Goal: Information Seeking & Learning: Learn about a topic

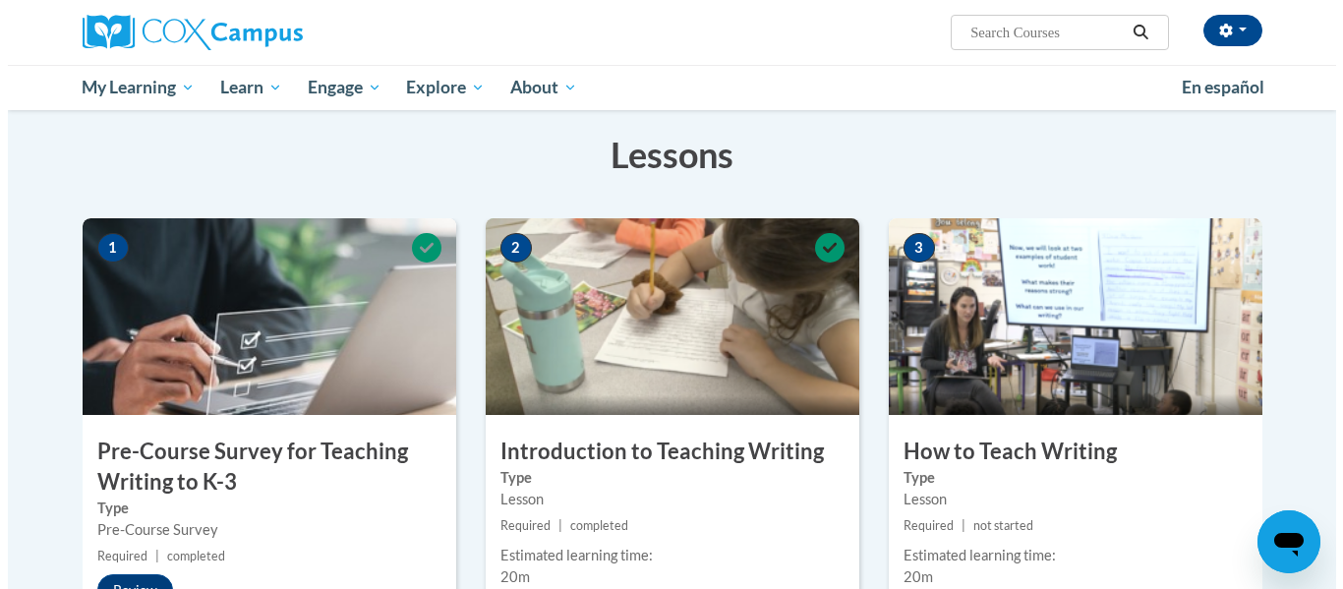
scroll to position [492, 0]
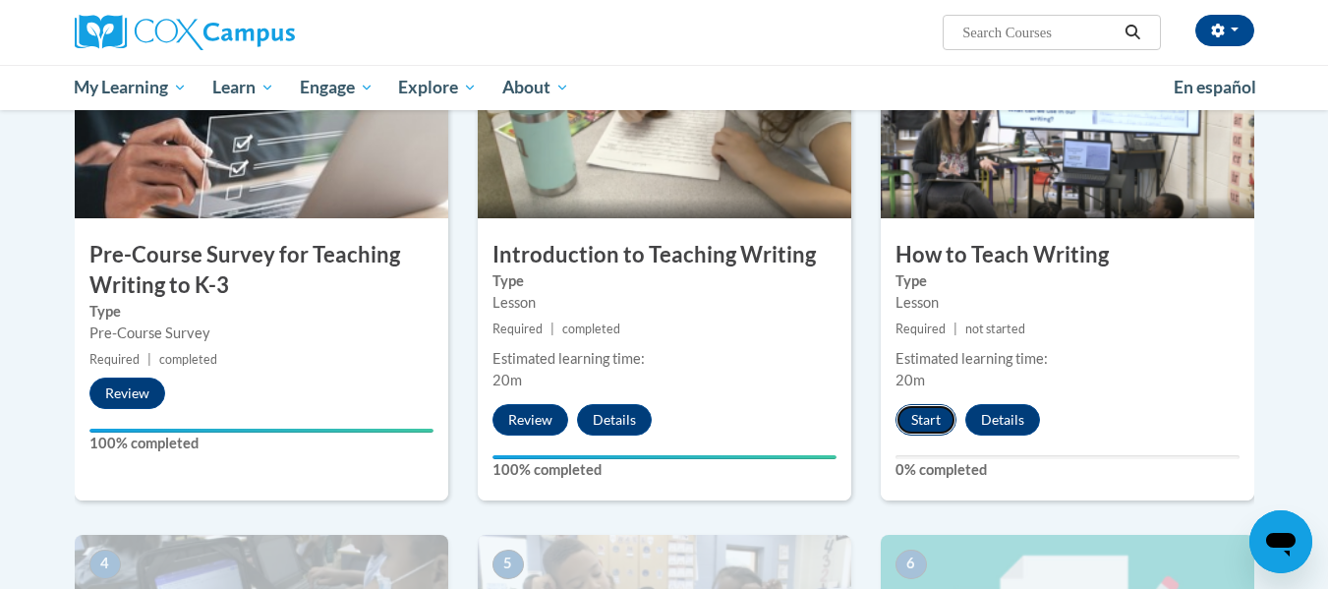
click at [923, 423] on button "Start" at bounding box center [926, 419] width 61 height 31
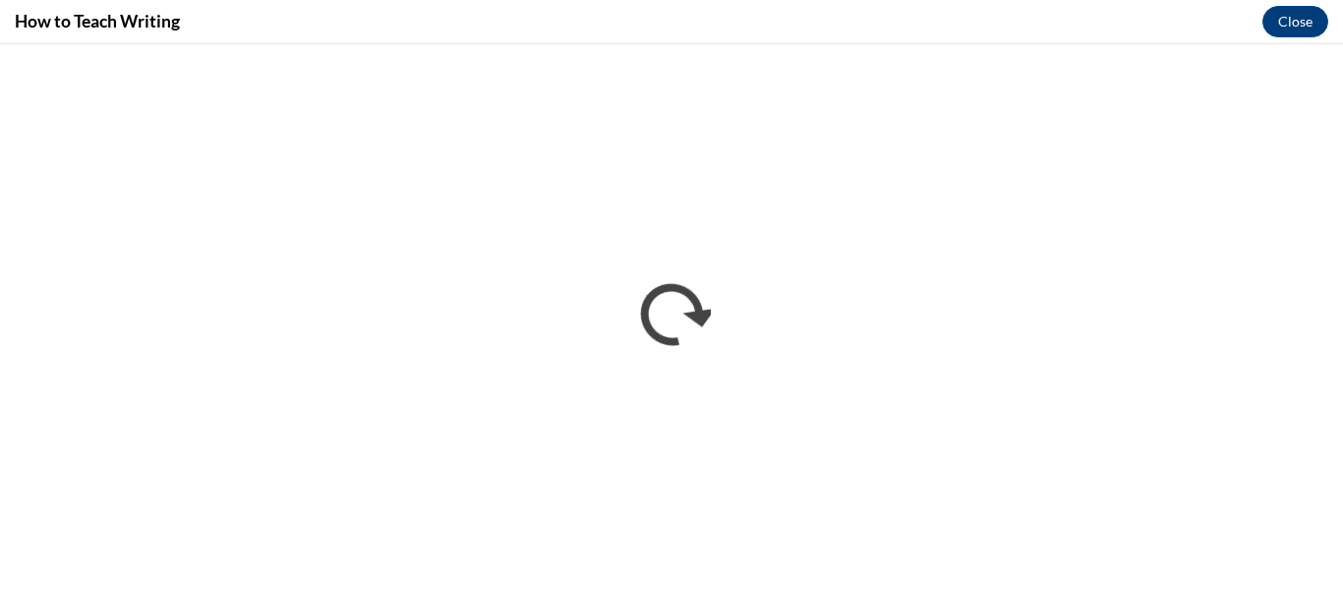
scroll to position [0, 0]
